Goal: Complete application form

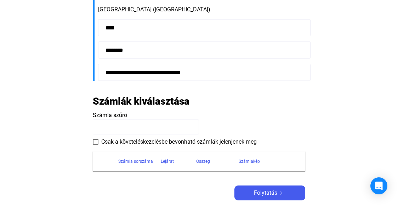
scroll to position [216, 0]
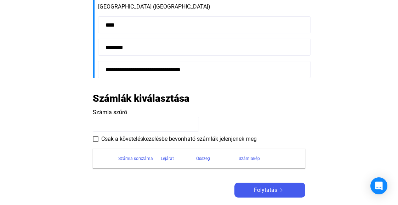
click at [97, 139] on span at bounding box center [96, 139] width 6 height 6
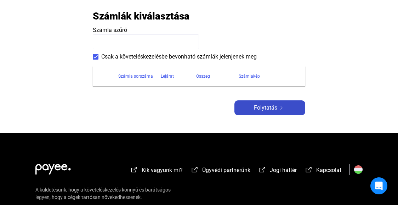
scroll to position [302, 0]
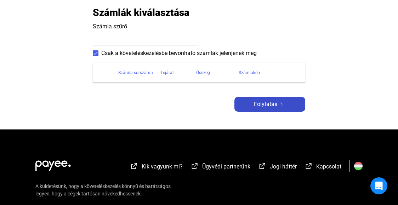
click at [262, 105] on span "Folytatás" at bounding box center [265, 104] width 23 height 9
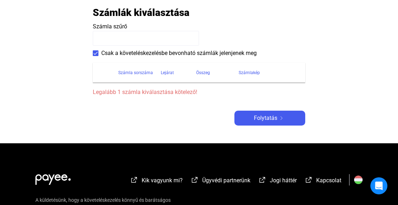
click at [151, 37] on input at bounding box center [146, 38] width 106 height 15
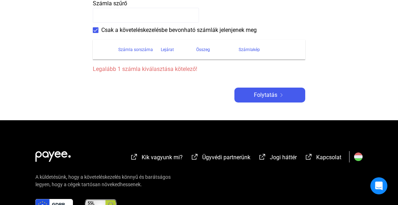
scroll to position [332, 0]
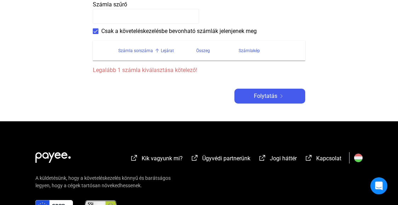
click at [142, 50] on div "Számla sorszáma" at bounding box center [135, 50] width 35 height 9
click at [171, 50] on div "Lejárat" at bounding box center [167, 50] width 13 height 9
click at [199, 49] on div "Összeg" at bounding box center [203, 50] width 14 height 9
click at [242, 50] on div "Számlakép" at bounding box center [249, 50] width 21 height 9
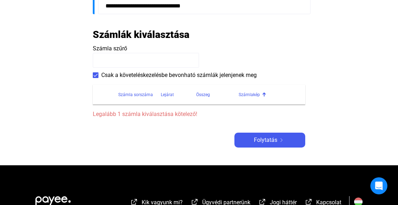
scroll to position [280, 0]
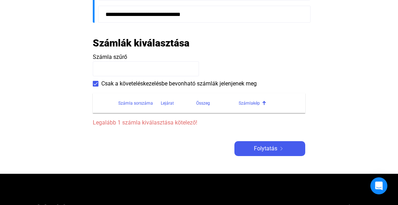
click at [163, 70] on input at bounding box center [146, 68] width 106 height 15
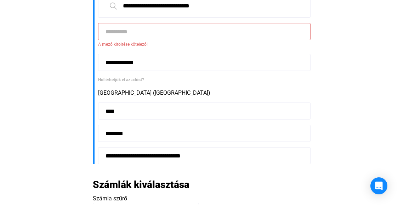
scroll to position [96, 0]
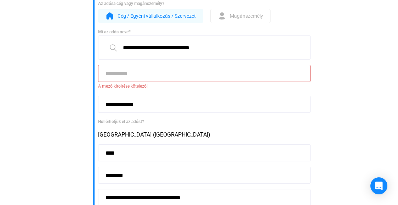
click at [152, 76] on input at bounding box center [204, 73] width 213 height 17
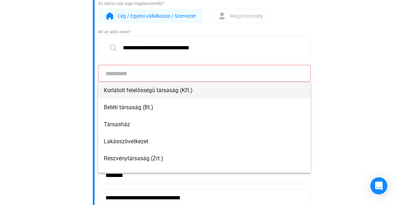
click at [149, 87] on span "Korlátolt felelősségű társaság (Kft.)" at bounding box center [204, 90] width 201 height 9
type input "**********"
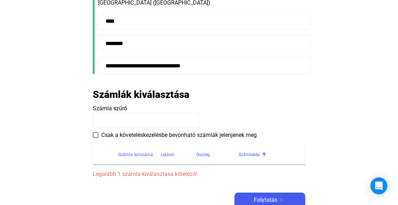
scroll to position [222, 0]
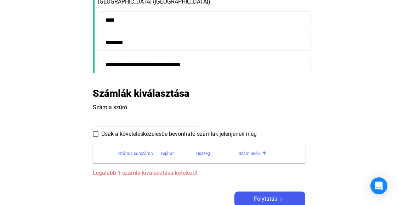
click at [151, 122] on input at bounding box center [146, 119] width 106 height 15
click at [96, 133] on span at bounding box center [96, 134] width 6 height 6
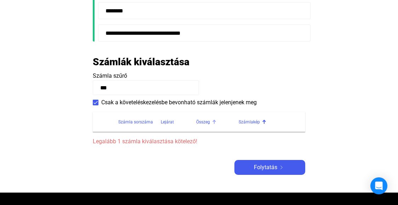
scroll to position [269, 0]
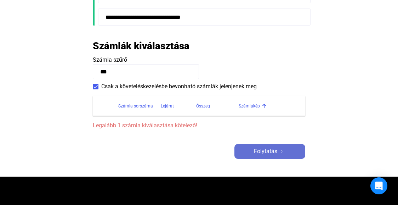
click at [250, 148] on div "Folytatás" at bounding box center [270, 151] width 67 height 9
click at [257, 149] on span "Folytatás" at bounding box center [265, 151] width 23 height 9
click at [101, 72] on input "***" at bounding box center [146, 71] width 106 height 15
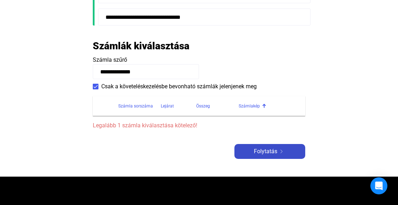
type input "**********"
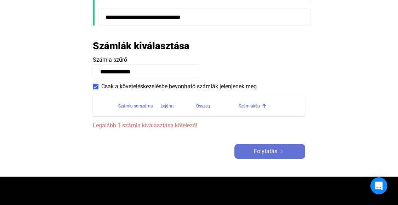
click at [248, 149] on div "Folytatás" at bounding box center [270, 151] width 67 height 9
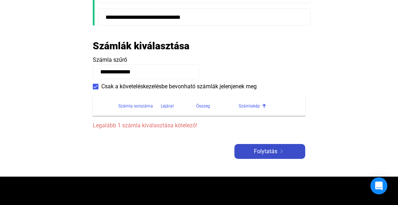
click at [253, 149] on div "Folytatás" at bounding box center [270, 151] width 67 height 9
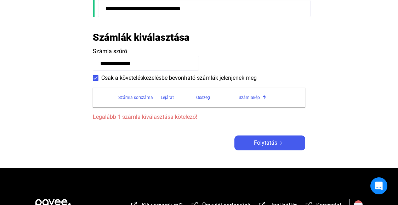
scroll to position [275, 0]
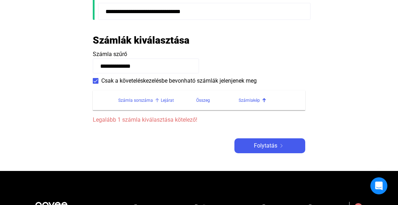
click at [128, 98] on div "Számla sorszáma" at bounding box center [135, 100] width 35 height 9
click at [164, 99] on div "Lejárat" at bounding box center [167, 100] width 13 height 9
click at [203, 100] on div "Összeg" at bounding box center [203, 100] width 14 height 9
click at [239, 100] on div "Összeg" at bounding box center [217, 100] width 43 height 9
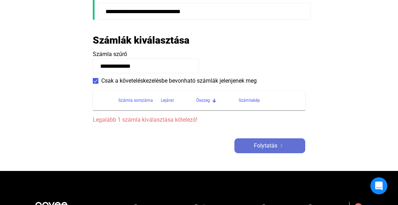
click at [248, 152] on button "Folytatás" at bounding box center [270, 145] width 71 height 15
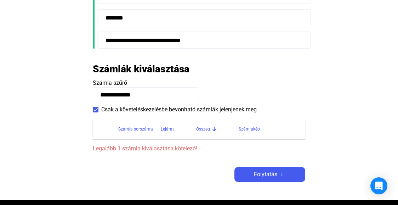
scroll to position [245, 0]
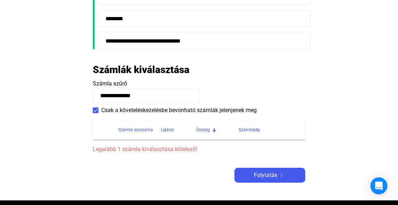
click at [166, 94] on input "**********" at bounding box center [146, 95] width 106 height 15
click at [96, 110] on span at bounding box center [96, 110] width 6 height 6
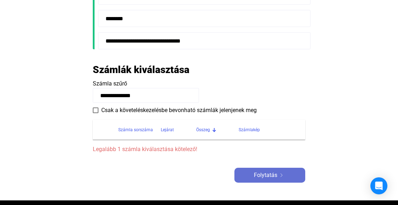
click at [252, 175] on div "Folytatás" at bounding box center [270, 175] width 67 height 9
click at [95, 110] on span at bounding box center [96, 110] width 6 height 6
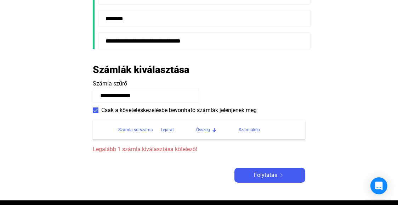
click at [122, 151] on span "Legalább 1 számla kiválasztása kötelező!" at bounding box center [199, 149] width 213 height 9
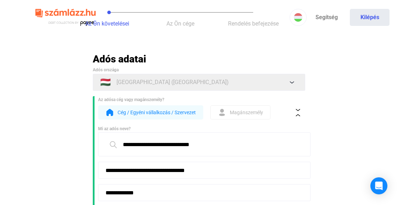
scroll to position [0, 0]
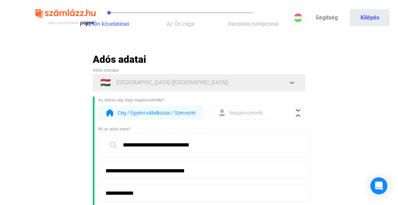
click at [188, 27] on span "Az Ön cége" at bounding box center [181, 24] width 28 height 7
click at [247, 26] on span "Rendelés befejezése" at bounding box center [253, 24] width 51 height 7
